Goal: Transaction & Acquisition: Purchase product/service

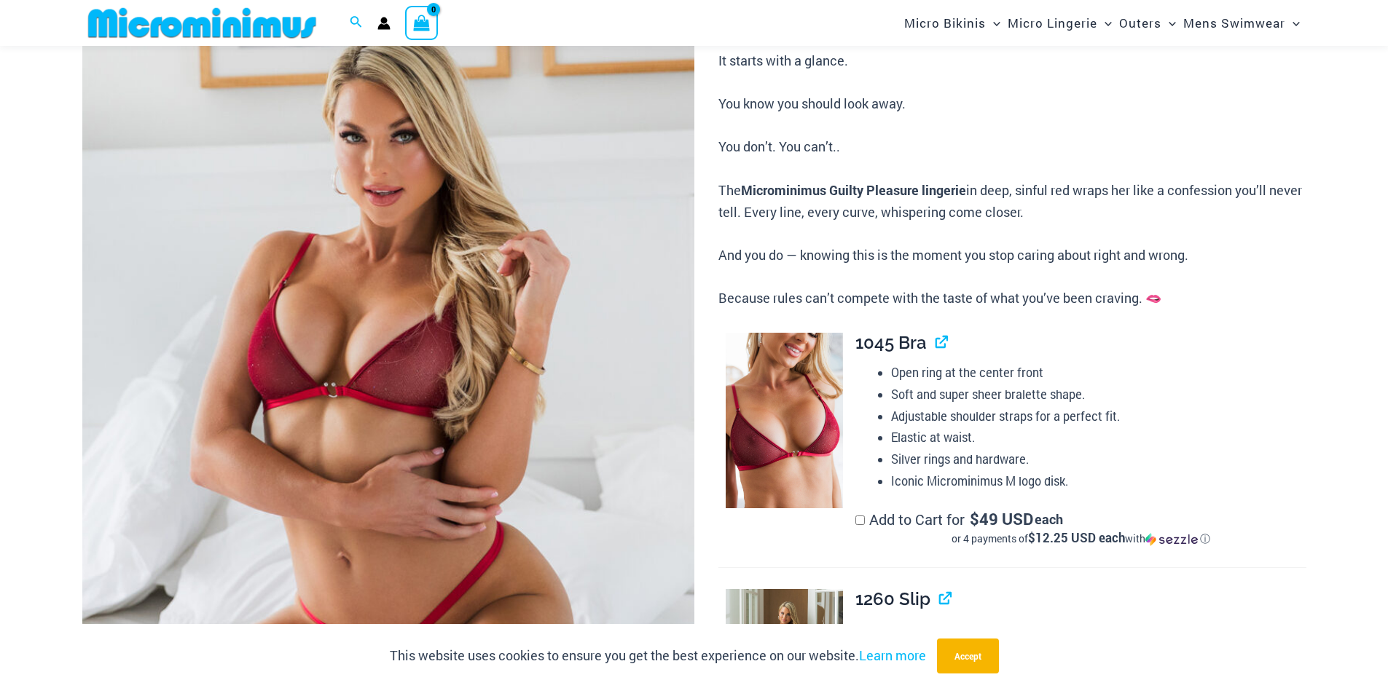
scroll to position [388, 0]
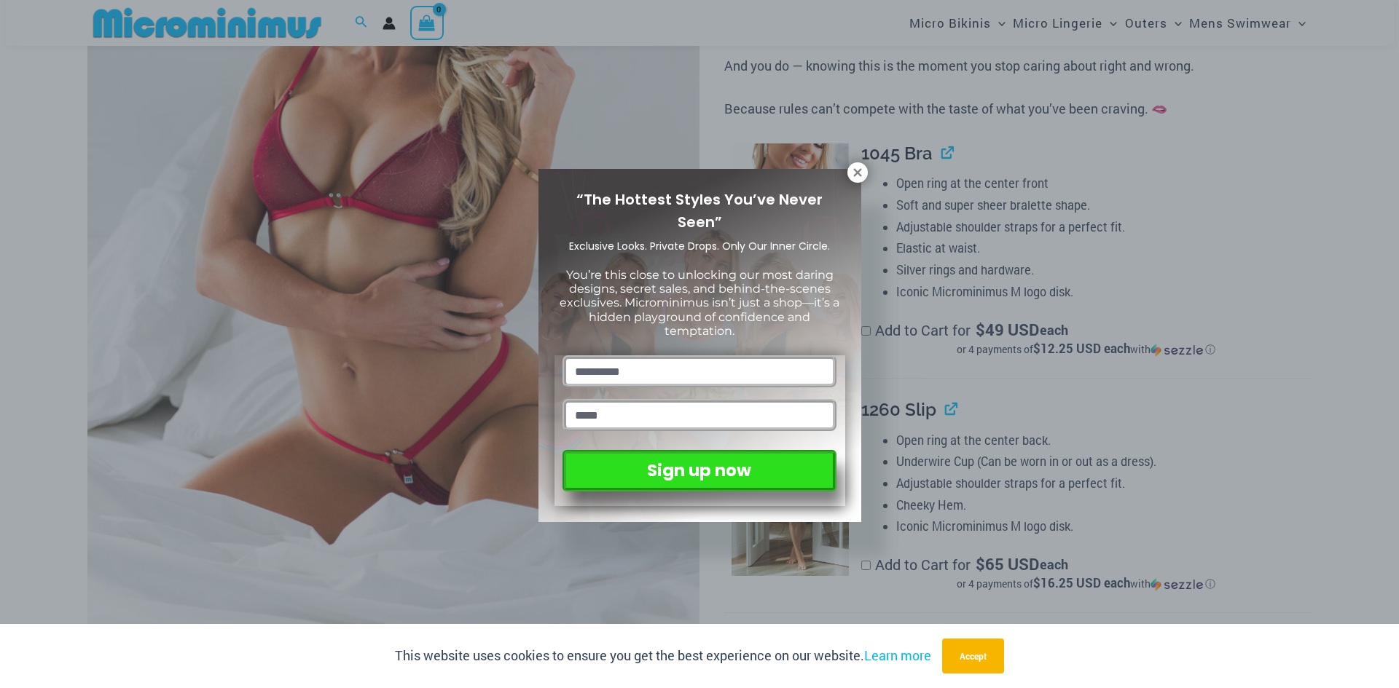
click at [855, 175] on icon at bounding box center [857, 172] width 8 height 8
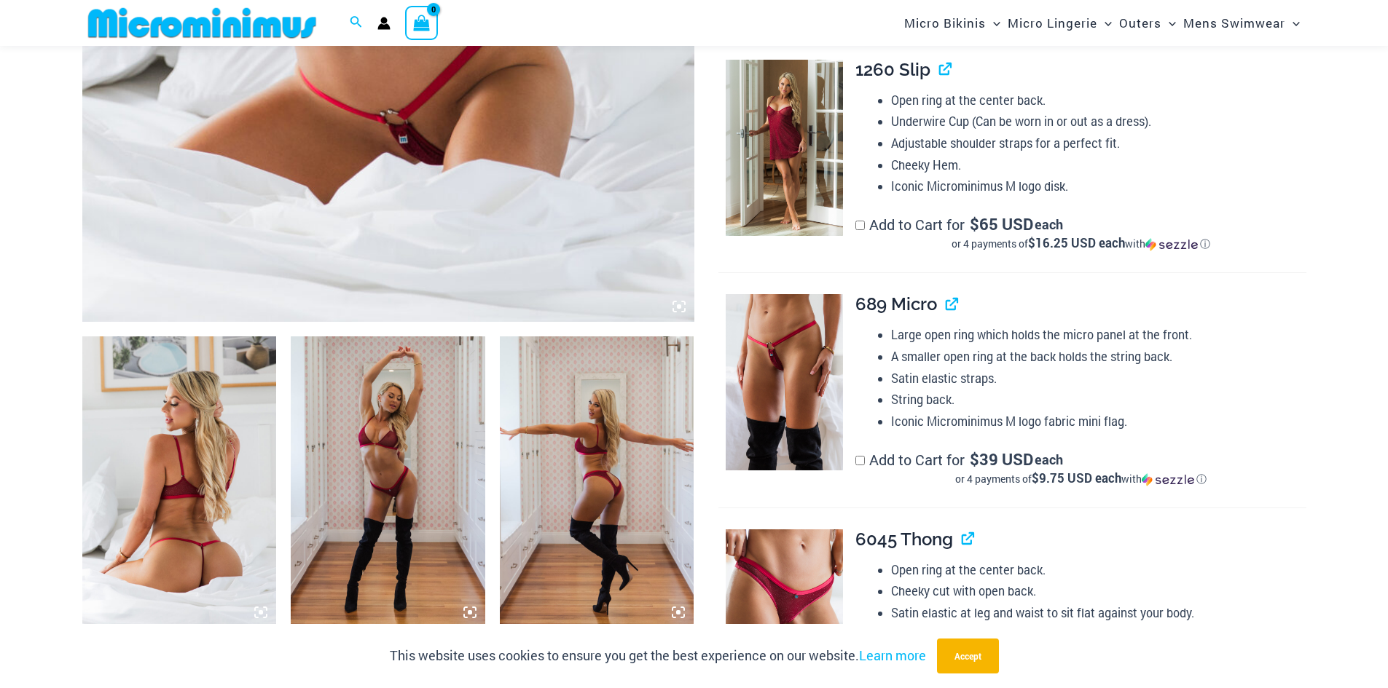
scroll to position [827, 0]
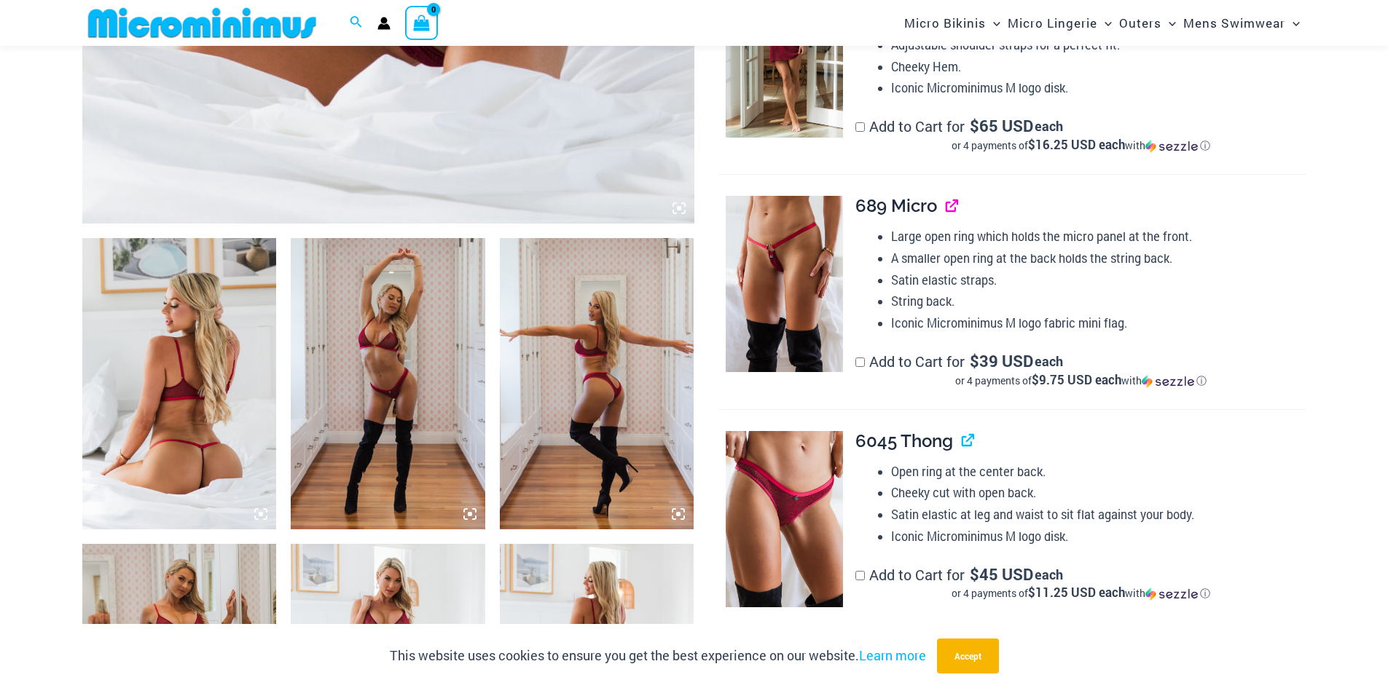
click at [946, 205] on link "View product" at bounding box center [946, 205] width 0 height 21
